Goal: Feedback & Contribution: Leave review/rating

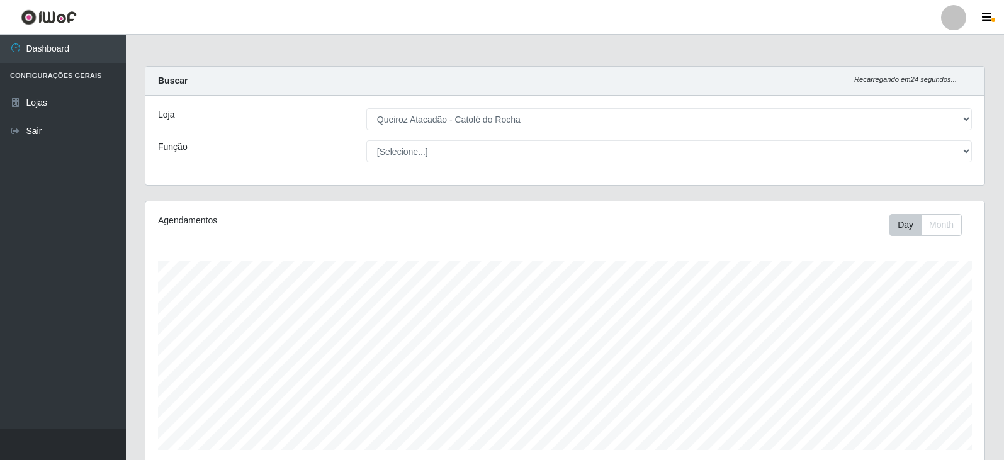
select select "500"
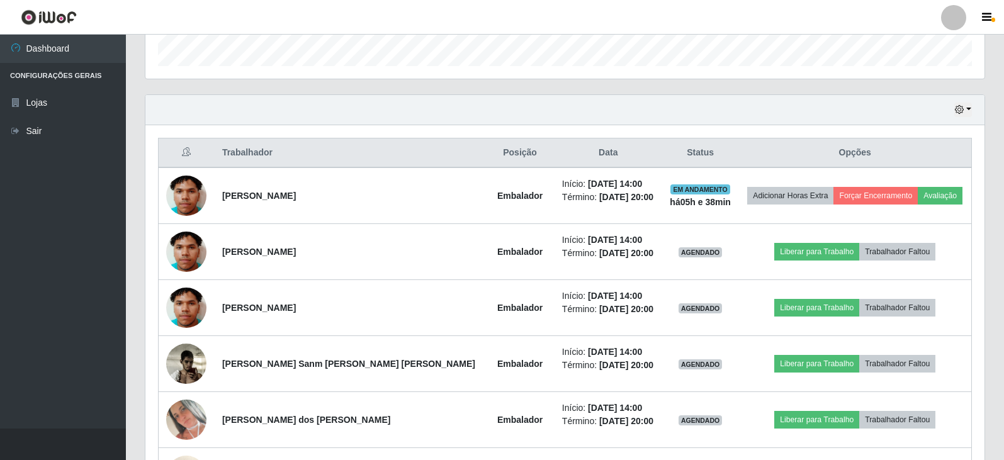
click at [930, 195] on button "Avaliação" at bounding box center [940, 196] width 45 height 18
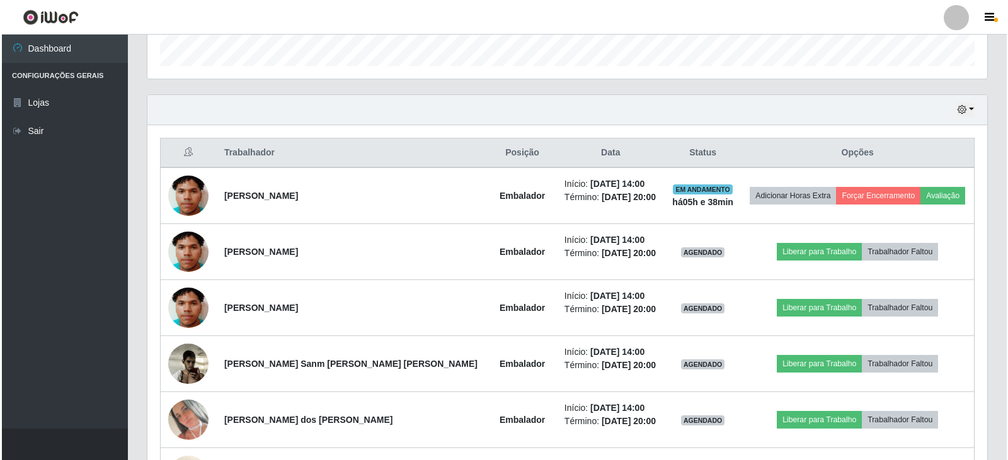
scroll to position [261, 833]
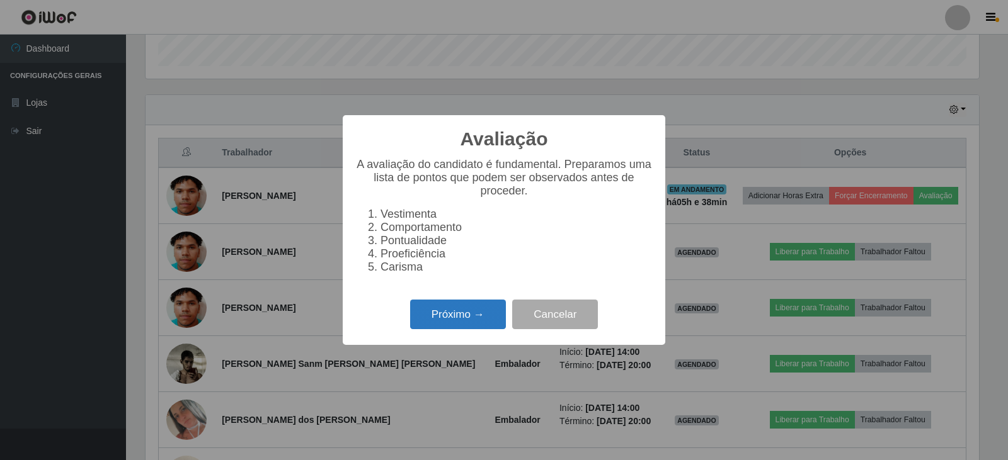
click at [466, 319] on button "Próximo →" at bounding box center [458, 315] width 96 height 30
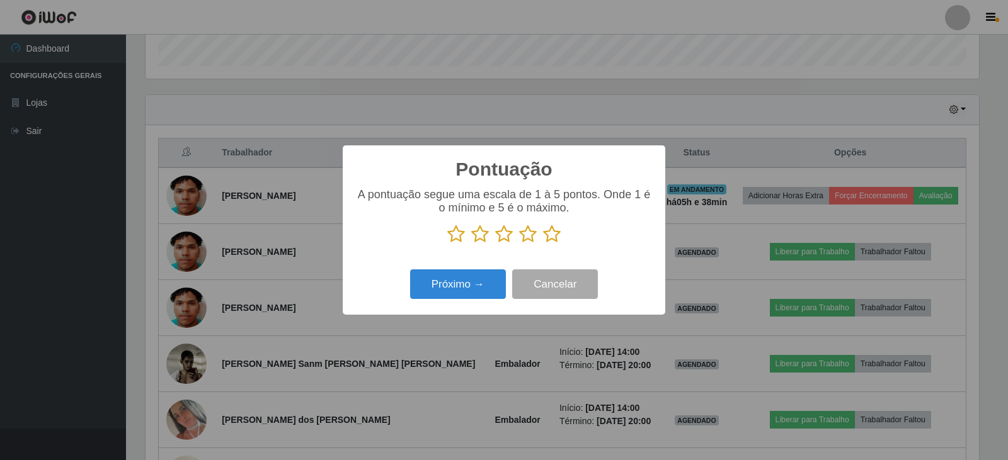
click at [551, 237] on icon at bounding box center [552, 234] width 18 height 19
click at [543, 244] on input "radio" at bounding box center [543, 244] width 0 height 0
click at [464, 293] on button "Próximo →" at bounding box center [458, 285] width 96 height 30
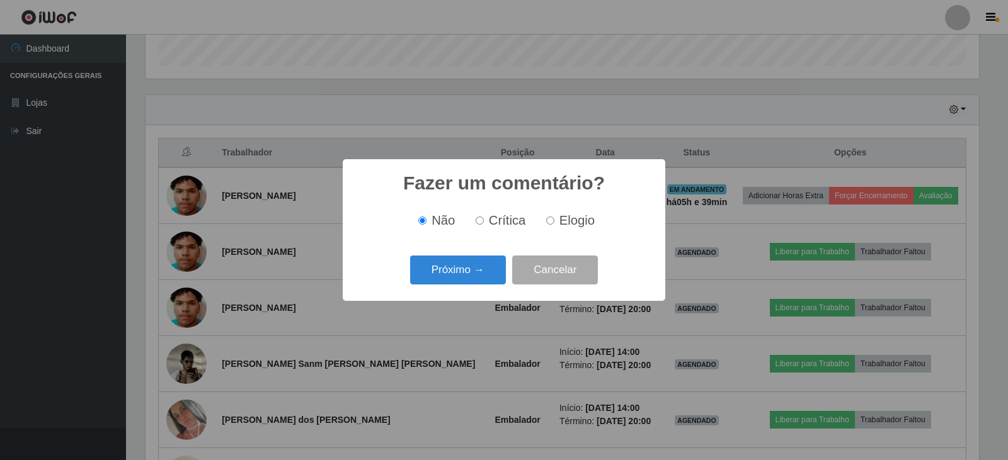
click at [547, 221] on input "Elogio" at bounding box center [550, 221] width 8 height 8
radio input "true"
click at [448, 275] on button "Próximo →" at bounding box center [458, 271] width 96 height 30
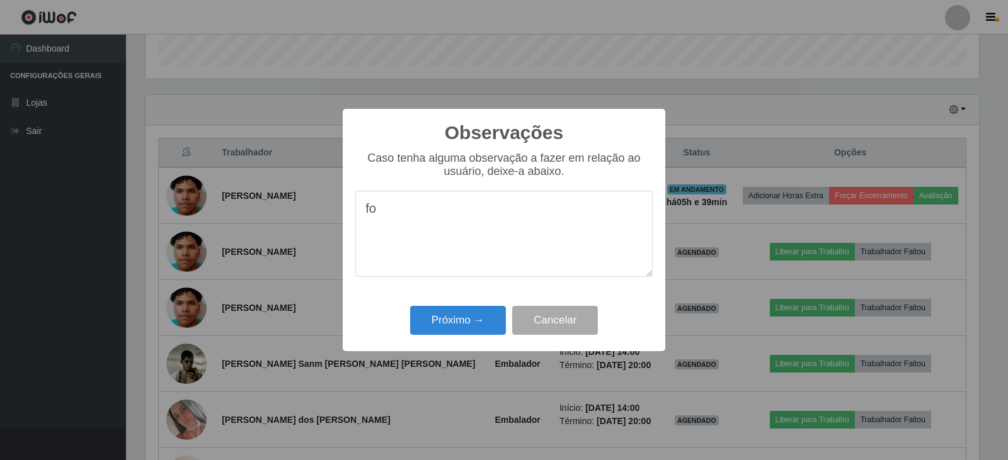
type textarea "f"
type textarea "bom desempemho"
click at [453, 317] on button "Próximo →" at bounding box center [458, 321] width 96 height 30
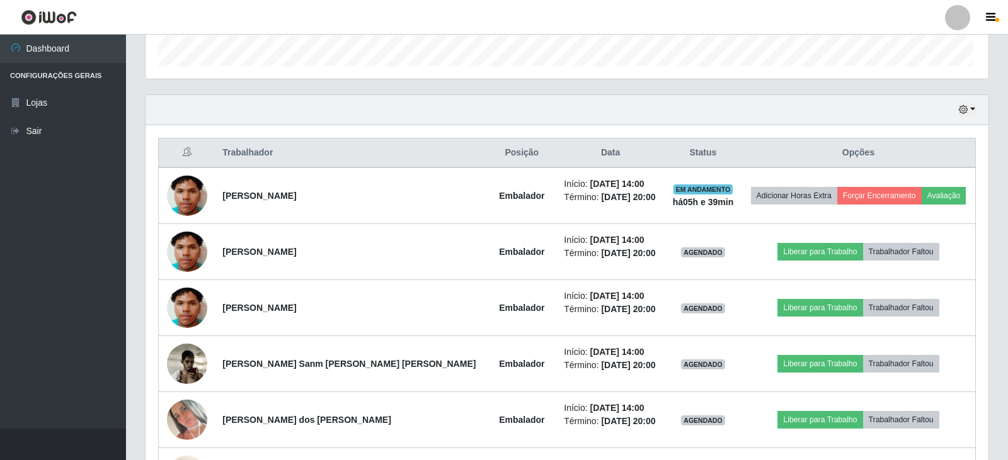
scroll to position [261, 839]
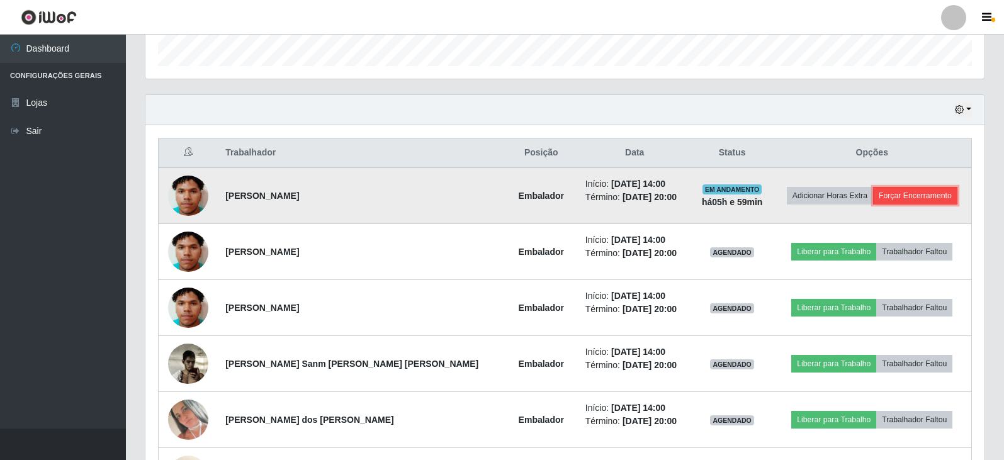
click at [907, 196] on button "Forçar Encerramento" at bounding box center [915, 196] width 84 height 18
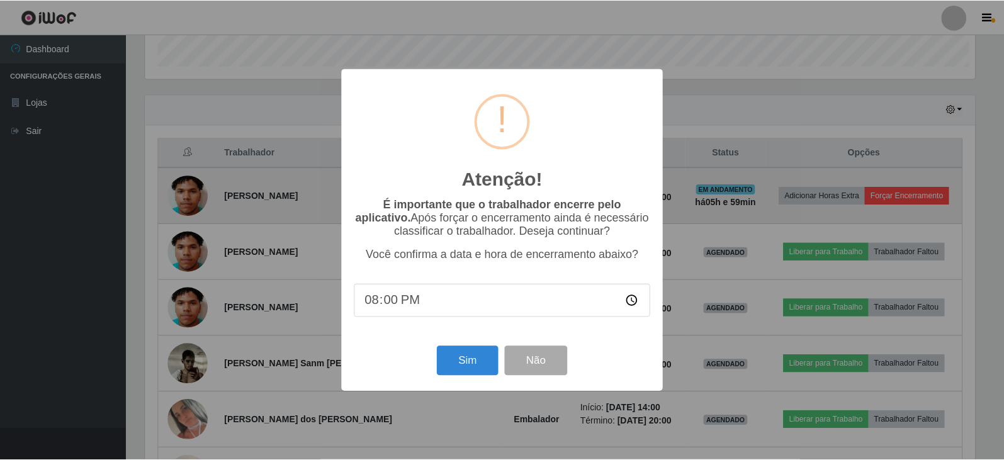
scroll to position [261, 833]
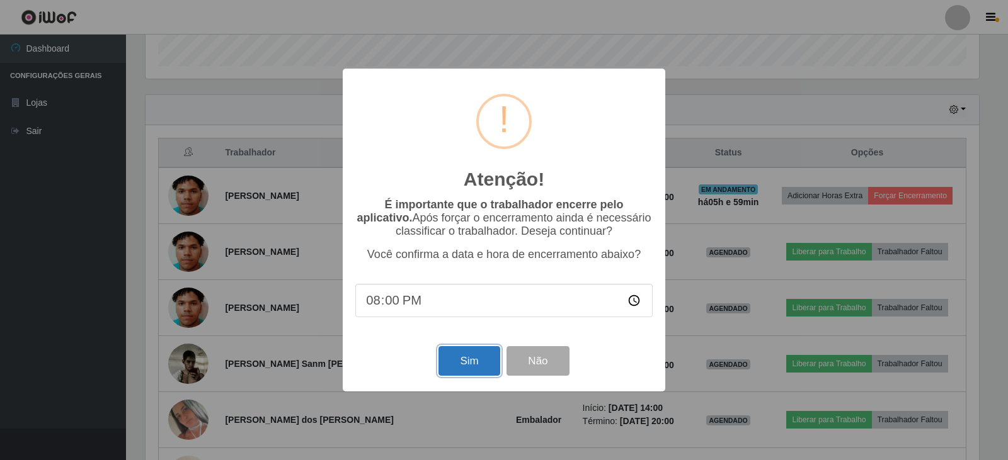
click at [458, 359] on button "Sim" at bounding box center [468, 361] width 61 height 30
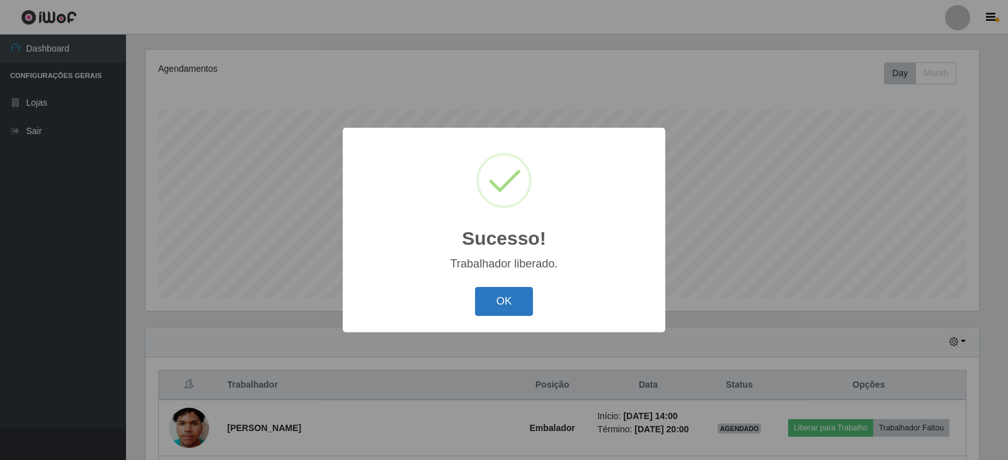
click at [496, 302] on button "OK" at bounding box center [504, 302] width 59 height 30
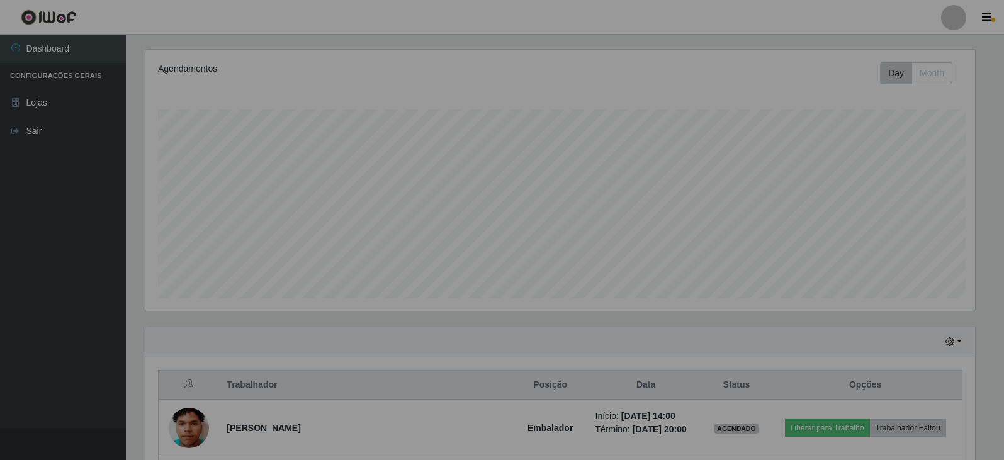
scroll to position [261, 839]
